Goal: Task Accomplishment & Management: Manage account settings

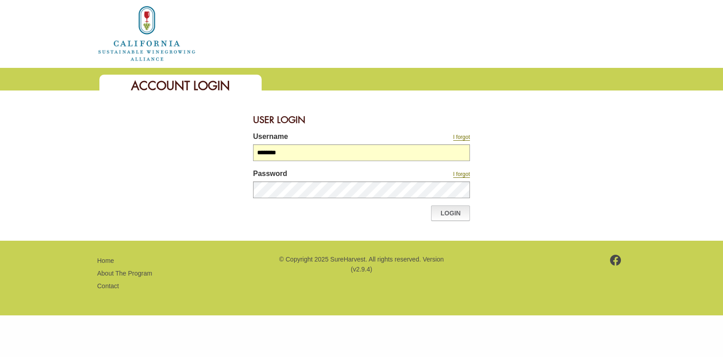
click at [450, 209] on link "Login" at bounding box center [450, 212] width 39 height 15
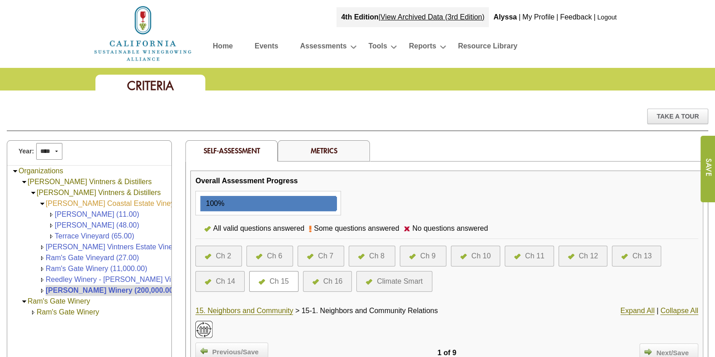
click at [103, 205] on link "[PERSON_NAME] Coastal Estate Vineyards (124.00)" at bounding box center [131, 203] width 171 height 8
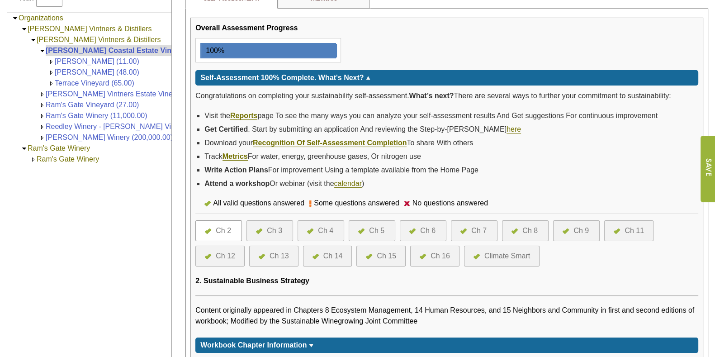
scroll to position [43, 0]
